Goal: Task Accomplishment & Management: Complete application form

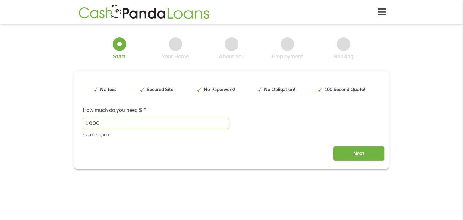
click at [150, 122] on input "1000" at bounding box center [156, 123] width 146 height 11
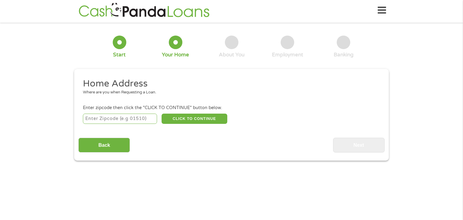
click at [130, 121] on input "number" at bounding box center [120, 119] width 74 height 10
type input "40223"
click at [193, 116] on button "CLICK TO CONTINUE" at bounding box center [194, 119] width 66 height 10
type input "40223"
type input "[GEOGRAPHIC_DATA]"
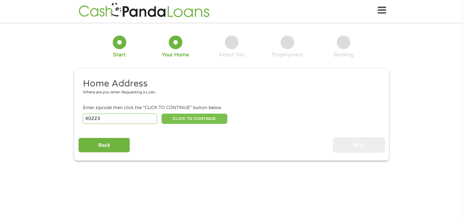
select select "[US_STATE]"
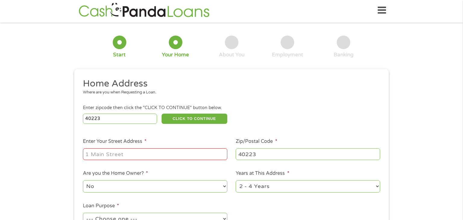
click at [130, 153] on input "Enter Your Street Address *" at bounding box center [155, 153] width 144 height 11
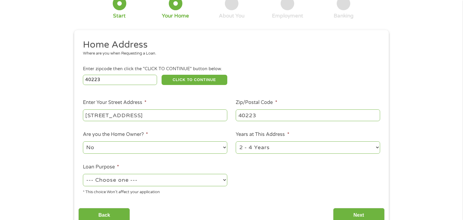
scroll to position [48, 0]
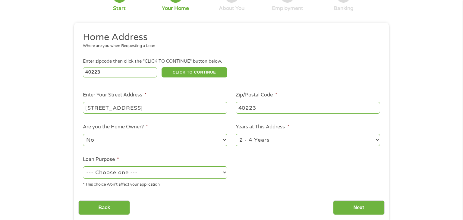
type input "[STREET_ADDRESS]"
click at [301, 141] on select "1 Year or less 1 - 2 Years 2 - 4 Years Over 4 Years" at bounding box center [308, 140] width 144 height 12
select select "12months"
click at [236, 134] on select "1 Year or less 1 - 2 Years 2 - 4 Years Over 4 Years" at bounding box center [308, 140] width 144 height 12
click at [194, 178] on select "--- Choose one --- Pay Bills Debt Consolidation Home Improvement Major Purchase…" at bounding box center [155, 172] width 144 height 12
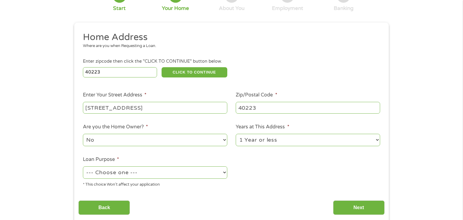
select select "debtconsolidation"
click at [83, 167] on select "--- Choose one --- Pay Bills Debt Consolidation Home Improvement Major Purchase…" at bounding box center [155, 172] width 144 height 12
click at [370, 214] on input "Next" at bounding box center [359, 207] width 52 height 15
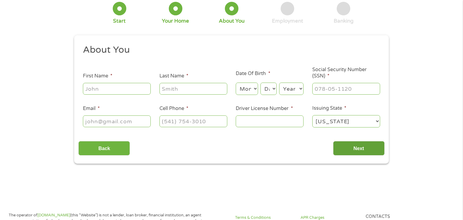
scroll to position [0, 0]
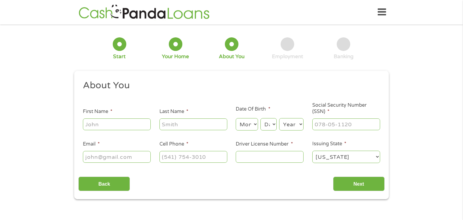
click at [130, 124] on input "First Name *" at bounding box center [117, 123] width 68 height 11
type input "[PERSON_NAME]"
type input "[EMAIL_ADDRESS][DOMAIN_NAME]"
type input "[PHONE_NUMBER]"
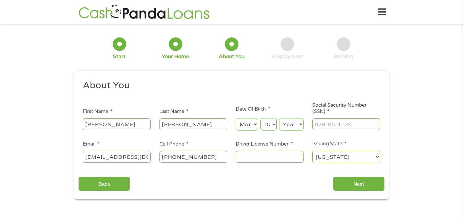
click at [247, 120] on select "Month 1 2 3 4 5 6 7 8 9 10 11 12" at bounding box center [247, 124] width 22 height 12
select select "12"
click at [236, 118] on select "Month 1 2 3 4 5 6 7 8 9 10 11 12" at bounding box center [247, 124] width 22 height 12
click at [275, 129] on select "Day 1 2 3 4 5 6 7 8 9 10 11 12 13 14 15 16 17 18 19 20 21 22 23 24 25 26 27 28 …" at bounding box center [268, 124] width 16 height 12
select select "23"
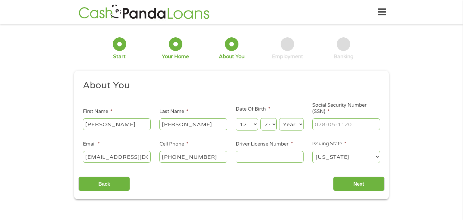
click at [260, 118] on select "Day 1 2 3 4 5 6 7 8 9 10 11 12 13 14 15 16 17 18 19 20 21 22 23 24 25 26 27 28 …" at bounding box center [268, 124] width 16 height 12
click at [290, 122] on select "Year [DATE] 2006 2005 2004 2003 2002 2001 2000 1999 1998 1997 1996 1995 1994 19…" at bounding box center [291, 124] width 24 height 12
select select "2002"
click at [279, 118] on select "Year [DATE] 2006 2005 2004 2003 2002 2001 2000 1999 1998 1997 1996 1995 1994 19…" at bounding box center [291, 124] width 24 height 12
click at [337, 122] on input "___-__-____" at bounding box center [346, 123] width 68 height 11
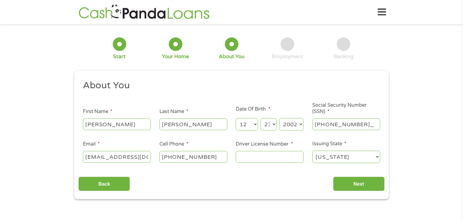
type input "407-59-8031"
click at [265, 159] on input "Driver License Number *" at bounding box center [270, 156] width 68 height 11
type input "4"
type input "f20308320"
click at [346, 187] on input "Next" at bounding box center [359, 184] width 52 height 15
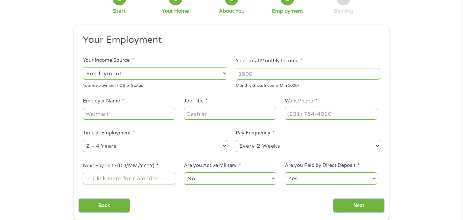
scroll to position [48, 0]
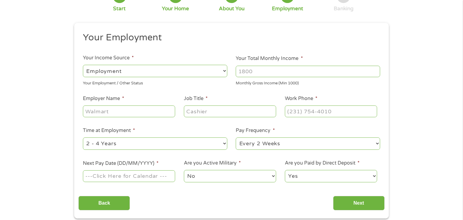
click at [144, 111] on input "Employer Name *" at bounding box center [129, 110] width 92 height 11
type input "playground abode"
click at [212, 108] on input "Job Title *" at bounding box center [230, 110] width 92 height 11
type input "shift leader"
click at [301, 108] on input "(___) ___-____" at bounding box center [331, 110] width 92 height 11
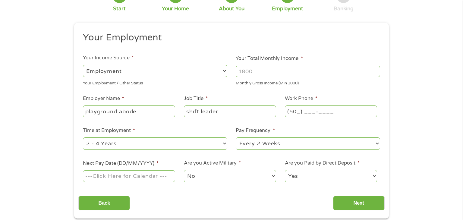
type input "(502) ___-____"
click at [293, 112] on input "(___) ___-____" at bounding box center [331, 110] width 92 height 11
click at [293, 110] on input "(_50) 239-8___" at bounding box center [331, 110] width 92 height 11
type input "(502) 398-____"
click at [319, 112] on input "(502) 398-____" at bounding box center [331, 110] width 92 height 11
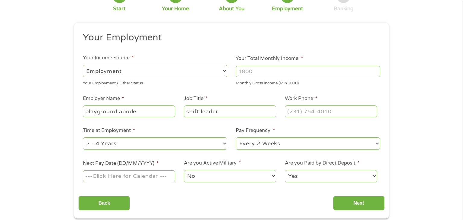
click at [330, 144] on select "--- Choose one --- Every 2 Weeks Every Week Monthly Semi-Monthly" at bounding box center [308, 143] width 144 height 12
type input "(___) ___-____"
click at [335, 113] on input "(___) ___-____" at bounding box center [331, 110] width 92 height 11
click at [300, 112] on input "(111) 015-5932" at bounding box center [331, 110] width 92 height 11
type input "(450) 239-851_"
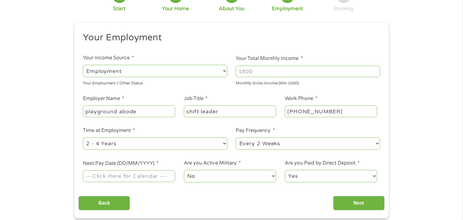
click at [337, 142] on select "--- Choose one --- Every 2 Weeks Every Week Monthly Semi-Monthly" at bounding box center [308, 143] width 144 height 12
click at [341, 111] on input "[PHONE_NUMBER]" at bounding box center [331, 110] width 92 height 11
type input "[PHONE_NUMBER]"
click at [160, 148] on select "--- Choose one --- 1 Year or less 1 - 2 Years 2 - 4 Years Over 4 Years" at bounding box center [155, 143] width 144 height 12
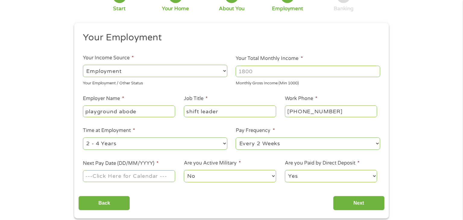
select select "12months"
click at [83, 138] on select "--- Choose one --- 1 Year or less 1 - 2 Years 2 - 4 Years Over 4 Years" at bounding box center [155, 143] width 144 height 12
click at [290, 140] on select "--- Choose one --- Every 2 Weeks Every Week Monthly Semi-Monthly" at bounding box center [308, 143] width 144 height 12
click at [236, 138] on select "--- Choose one --- Every 2 Weeks Every Week Monthly Semi-Monthly" at bounding box center [308, 143] width 144 height 12
click at [136, 180] on input "Next Pay Date (DD/MM/YYYY) *" at bounding box center [129, 175] width 92 height 11
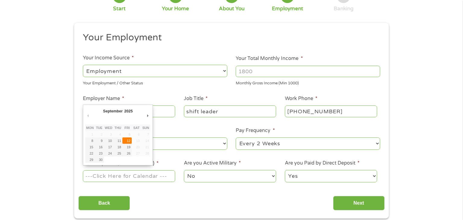
type input "[DATE]"
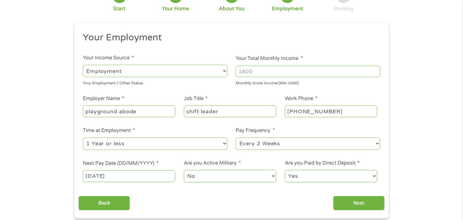
click at [315, 172] on select "Yes No" at bounding box center [331, 176] width 92 height 12
click at [285, 170] on select "Yes No" at bounding box center [331, 176] width 92 height 12
click at [351, 202] on input "Next" at bounding box center [359, 203] width 52 height 15
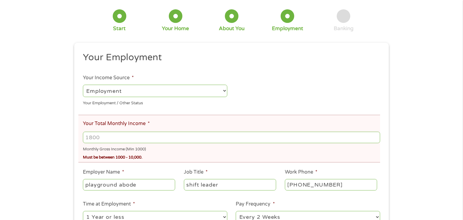
scroll to position [52, 0]
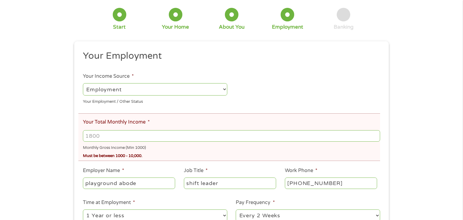
click at [130, 137] on input "Your Total Monthly Income *" at bounding box center [231, 135] width 297 height 11
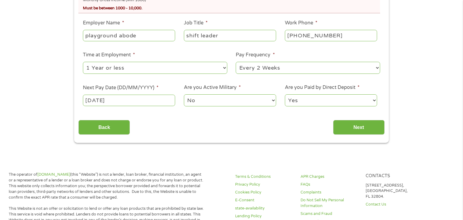
scroll to position [200, 0]
type input "1800"
click at [370, 129] on input "Next" at bounding box center [359, 127] width 52 height 15
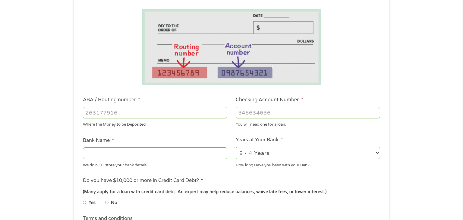
scroll to position [98, 0]
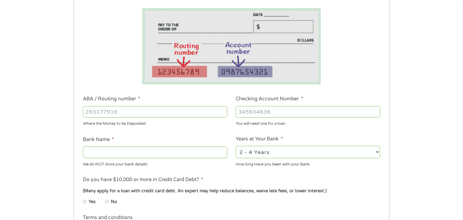
click at [150, 112] on input "ABA / Routing number *" at bounding box center [155, 111] width 144 height 11
type input "101015347"
type input "NBKC Bank"
type input "101015347"
click at [252, 111] on input "Checking Account Number *" at bounding box center [308, 111] width 144 height 11
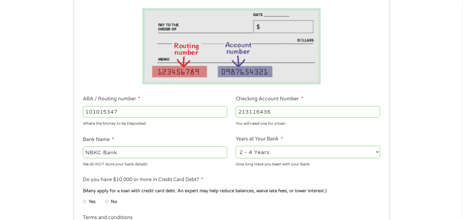
type input "213116436"
click at [284, 149] on select "2 - 4 Years 6 - 12 Months 1 - 2 Years Over 4 Years" at bounding box center [308, 152] width 144 height 12
select select "24months"
click at [236, 146] on select "2 - 4 Years 6 - 12 Months 1 - 2 Years Over 4 Years" at bounding box center [308, 152] width 144 height 12
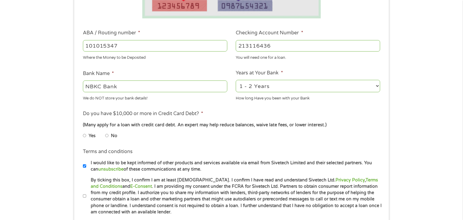
scroll to position [165, 0]
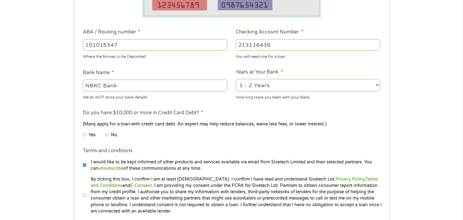
click at [107, 135] on input "No" at bounding box center [107, 135] width 4 height 10
radio input "true"
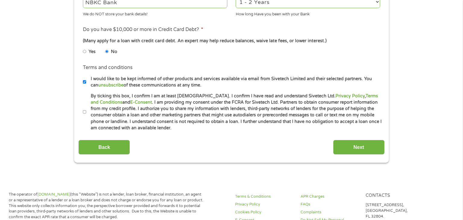
scroll to position [256, 0]
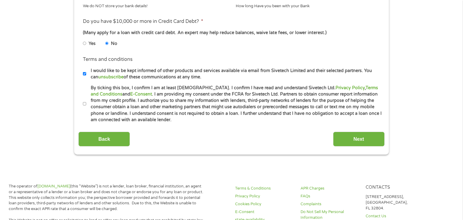
click at [84, 105] on input "By ticking this box, I confirm I am at least [DEMOGRAPHIC_DATA]. I confirm I ha…" at bounding box center [85, 104] width 4 height 10
checkbox input "true"
click at [342, 140] on input "Next" at bounding box center [359, 139] width 52 height 15
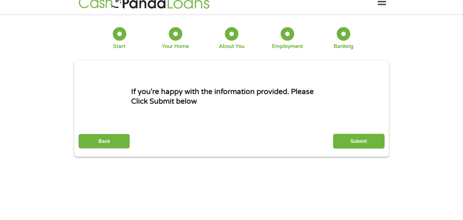
scroll to position [0, 0]
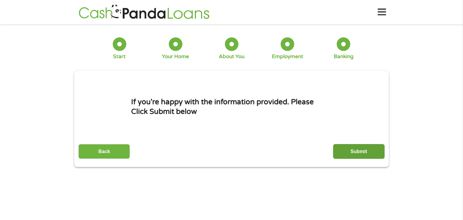
click at [368, 154] on input "Submit" at bounding box center [359, 151] width 52 height 15
